Goal: Find specific page/section: Find specific page/section

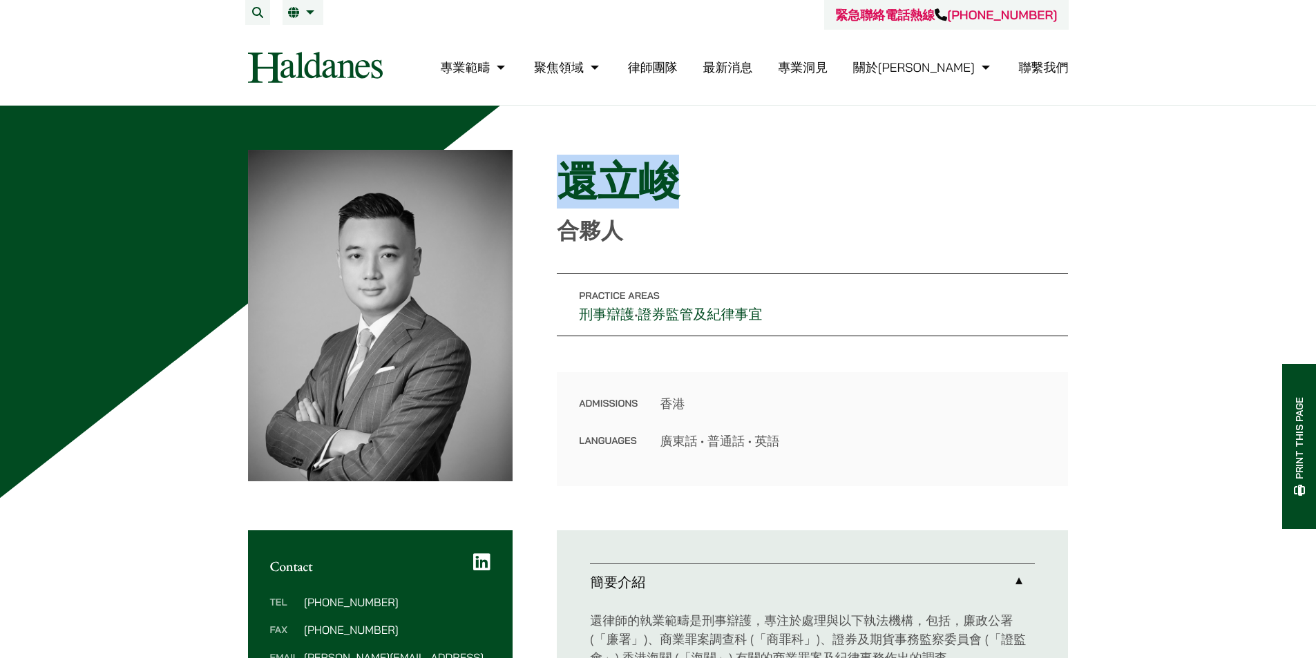
drag, startPoint x: 578, startPoint y: 173, endPoint x: 690, endPoint y: 178, distance: 112.7
click at [690, 178] on h1 "還立峻" at bounding box center [812, 182] width 511 height 50
copy h1 "還立峻"
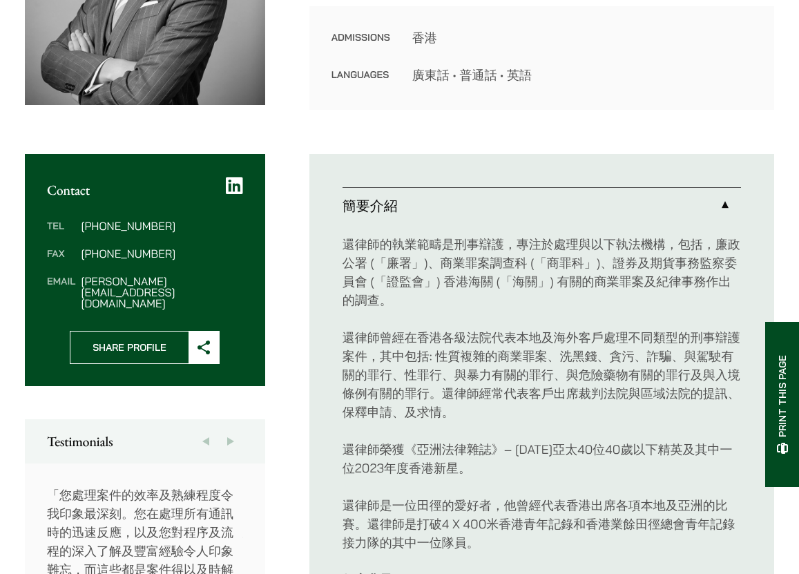
scroll to position [69, 0]
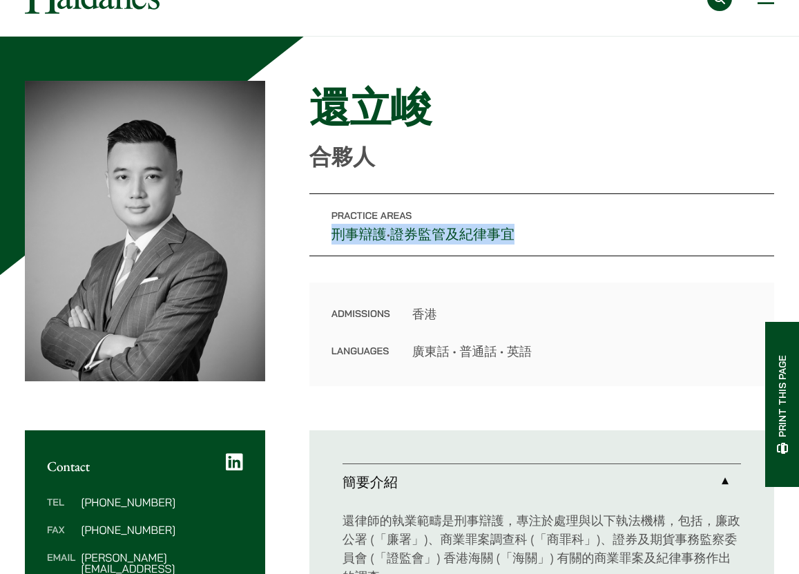
drag, startPoint x: 548, startPoint y: 236, endPoint x: 330, endPoint y: 238, distance: 218.3
click at [330, 238] on p "Practice Areas 刑事辯護 • 證券監管及紀律事宜" at bounding box center [542, 224] width 465 height 63
copy p "刑事辯護 • 證券監管及紀律事宜"
